Goal: Task Accomplishment & Management: Manage account settings

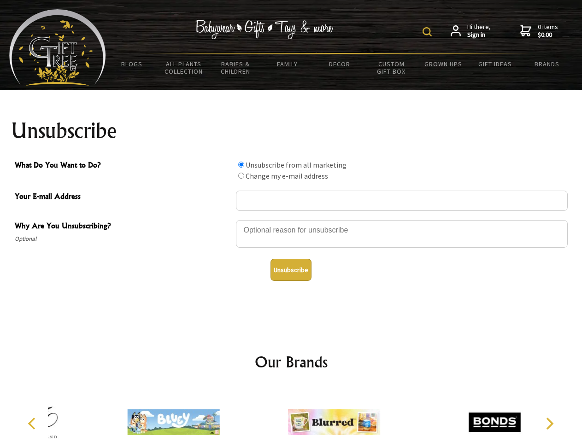
click at [428, 32] on img at bounding box center [426, 31] width 9 height 9
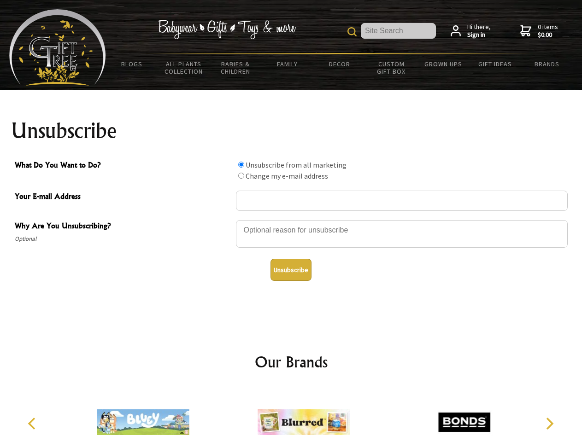
click at [291, 220] on div at bounding box center [402, 235] width 332 height 32
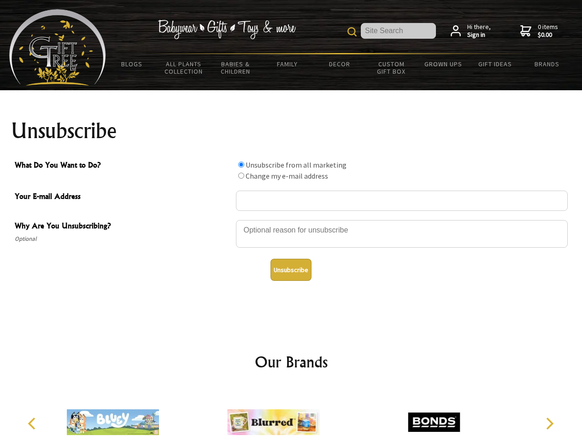
click at [241, 164] on input "What Do You Want to Do?" at bounding box center [241, 165] width 6 height 6
click at [241, 176] on input "What Do You Want to Do?" at bounding box center [241, 176] width 6 height 6
radio input "true"
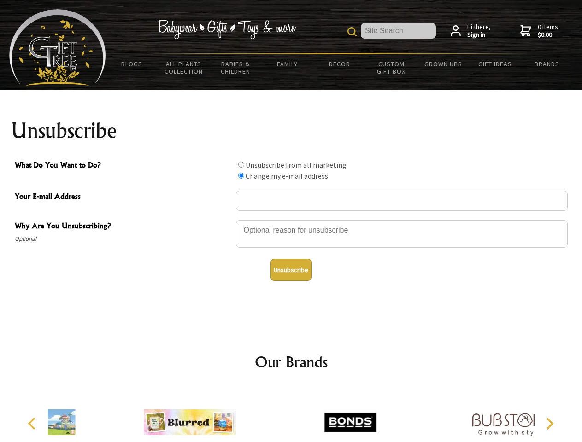
click at [291, 270] on button "Unsubscribe" at bounding box center [290, 270] width 41 height 22
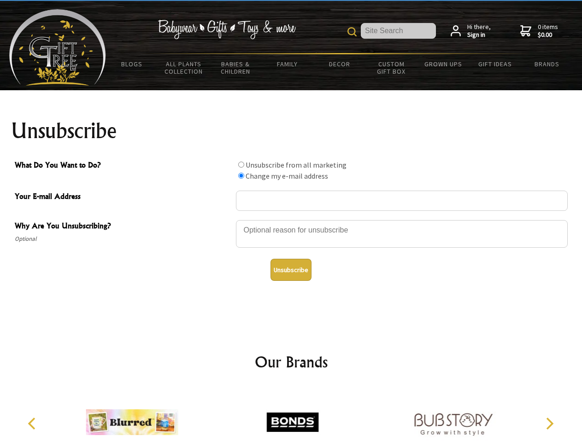
click at [291, 415] on img at bounding box center [292, 422] width 92 height 69
click at [33, 424] on icon "Previous" at bounding box center [33, 424] width 12 height 12
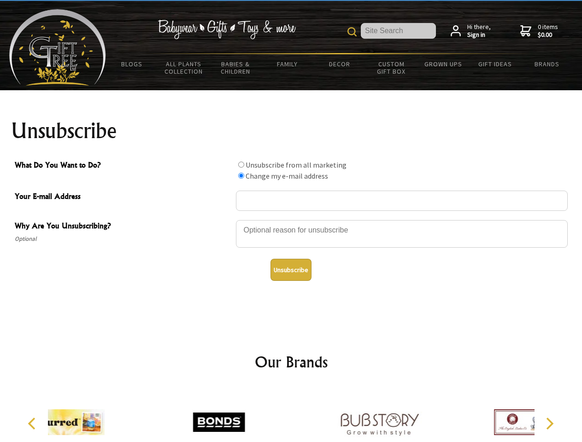
click at [549, 424] on icon "Next" at bounding box center [549, 424] width 12 height 12
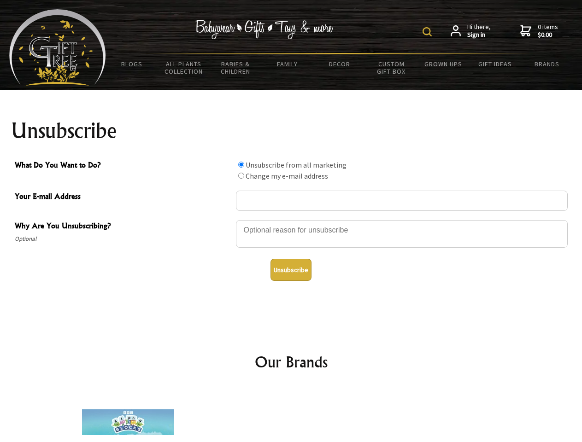
click at [428, 32] on img at bounding box center [426, 31] width 9 height 9
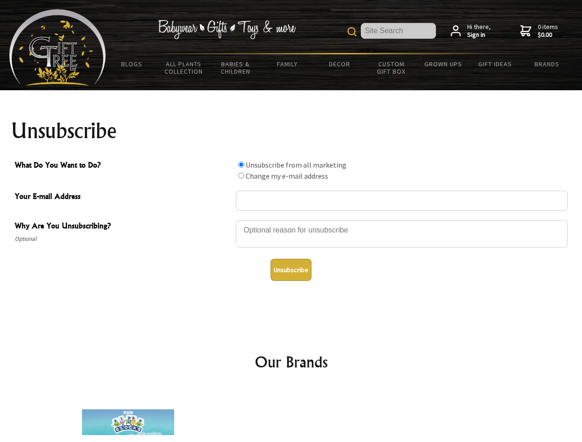
click at [291, 220] on div at bounding box center [402, 235] width 332 height 32
click at [241, 164] on input "What Do You Want to Do?" at bounding box center [241, 165] width 6 height 6
click at [241, 176] on input "What Do You Want to Do?" at bounding box center [241, 176] width 6 height 6
radio input "true"
click at [291, 270] on button "Unsubscribe" at bounding box center [290, 270] width 41 height 22
